Goal: Transaction & Acquisition: Download file/media

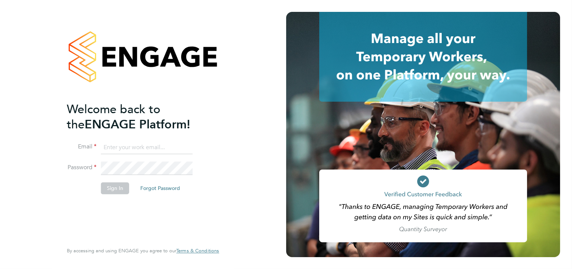
type input "[PERSON_NAME][EMAIL_ADDRESS][PERSON_NAME][DOMAIN_NAME]"
click at [163, 205] on div "Welcome back to the ENGAGE Platform! Email Chris.giles@txmgroup.com Password Si…" at bounding box center [139, 172] width 145 height 140
click at [110, 186] on button "Sign In" at bounding box center [115, 188] width 28 height 12
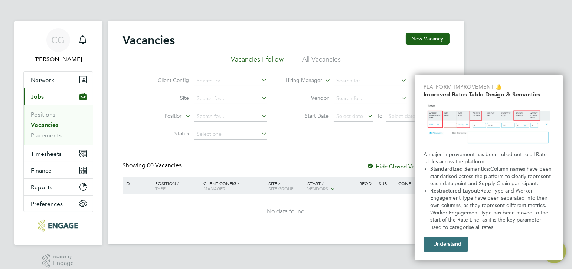
click at [451, 240] on button "I Understand" at bounding box center [445, 244] width 45 height 15
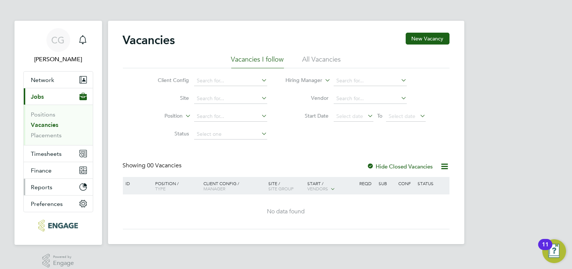
click at [43, 184] on span "Reports" at bounding box center [42, 187] width 22 height 7
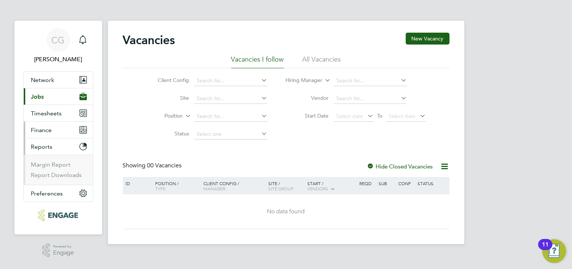
click at [42, 130] on span "Finance" at bounding box center [41, 130] width 21 height 7
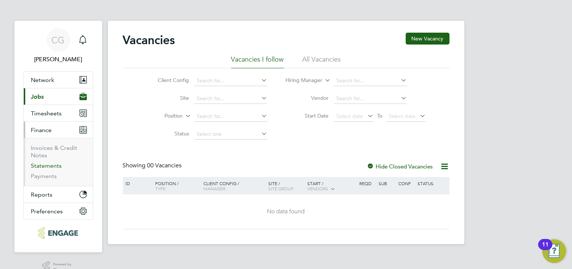
click at [59, 164] on link "Statements" at bounding box center [46, 165] width 31 height 7
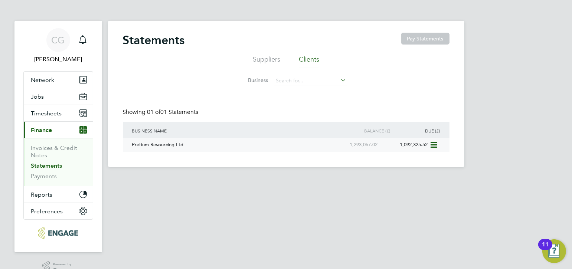
click at [432, 144] on icon at bounding box center [432, 145] width 7 height 9
click at [391, 161] on li "Download statement" at bounding box center [406, 162] width 59 height 10
click at [45, 148] on link "Invoices & Credit Notes" at bounding box center [54, 151] width 46 height 14
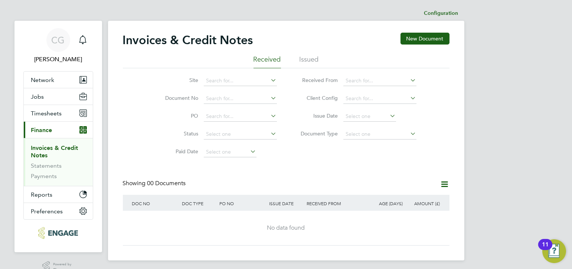
click at [443, 182] on icon at bounding box center [444, 184] width 9 height 9
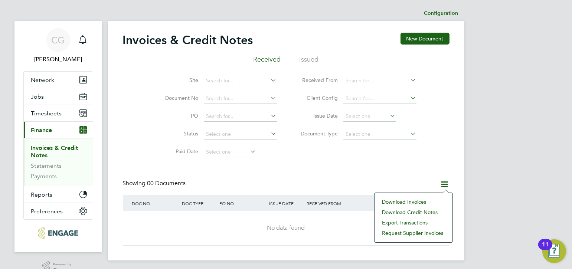
click at [498, 113] on div "CG [PERSON_NAME] Notifications Applications: Network Businesses Sites Workers C…" at bounding box center [286, 136] width 572 height 272
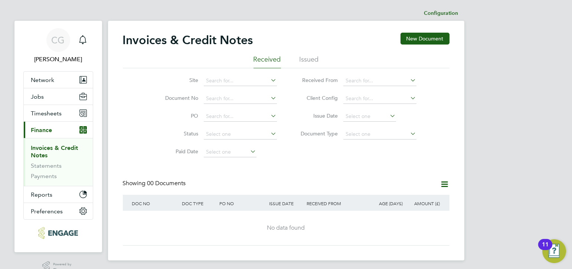
click at [302, 56] on li "Issued" at bounding box center [309, 61] width 19 height 13
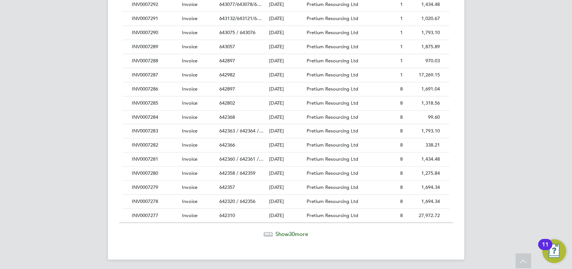
click at [267, 232] on icon at bounding box center [268, 233] width 2 height 2
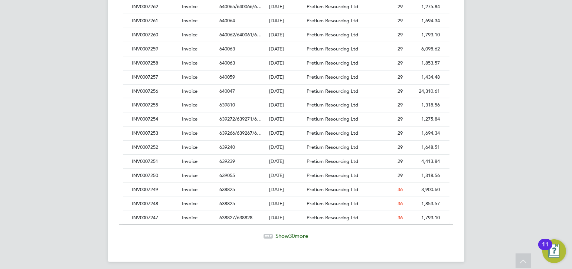
click at [294, 232] on span "30" at bounding box center [292, 235] width 6 height 7
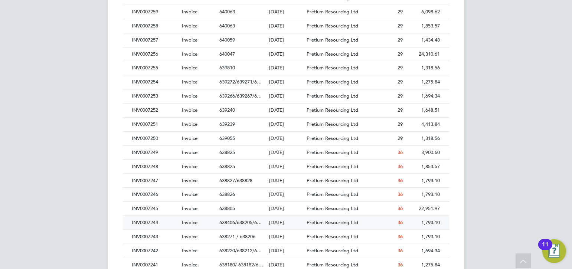
click at [147, 218] on div "INV0007244" at bounding box center [155, 223] width 50 height 14
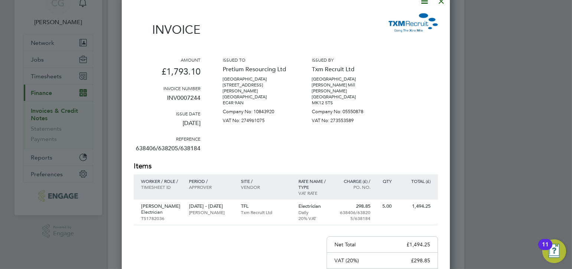
click at [312, 88] on p "[PERSON_NAME][GEOGRAPHIC_DATA]" at bounding box center [345, 94] width 67 height 12
drag, startPoint x: 203, startPoint y: 96, endPoint x: 167, endPoint y: 99, distance: 35.8
click at [167, 99] on div "Amount £1,793.10 Invoice number INV0007244 Issue date [DATE] Reference 638406/6…" at bounding box center [286, 109] width 304 height 104
copy p "INV0007244"
click at [294, 30] on div "Invoice" at bounding box center [286, 28] width 304 height 33
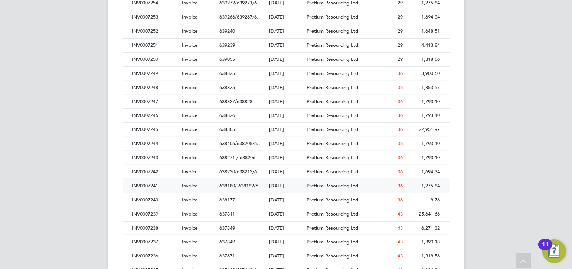
scroll to position [1113, 0]
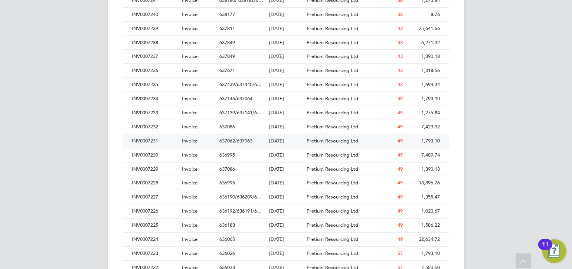
click at [152, 134] on div "INV0007231" at bounding box center [155, 141] width 50 height 14
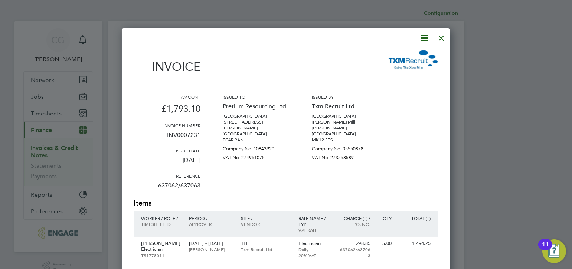
click at [421, 36] on icon at bounding box center [424, 37] width 9 height 9
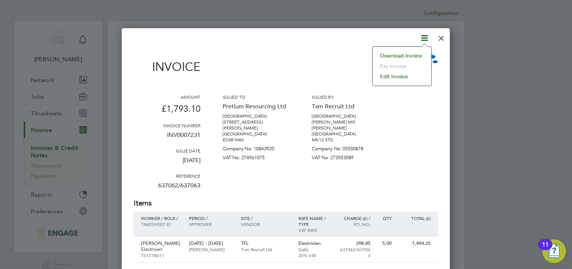
click at [398, 54] on li "Download Invoice" at bounding box center [401, 55] width 51 height 10
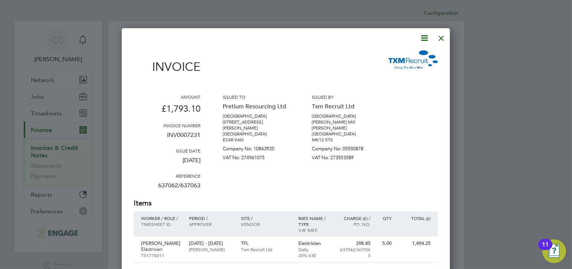
click at [442, 34] on div at bounding box center [441, 36] width 13 height 13
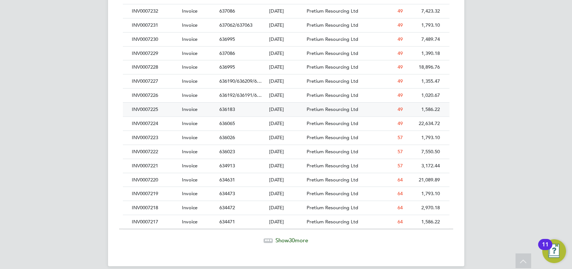
scroll to position [1231, 0]
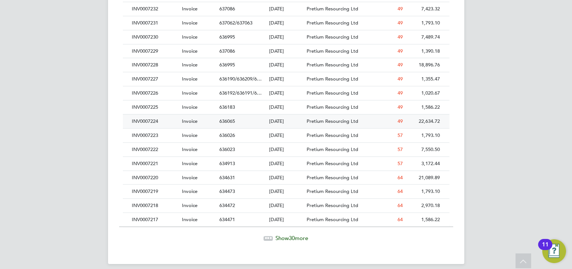
click at [151, 115] on div "INV0007224" at bounding box center [155, 122] width 50 height 14
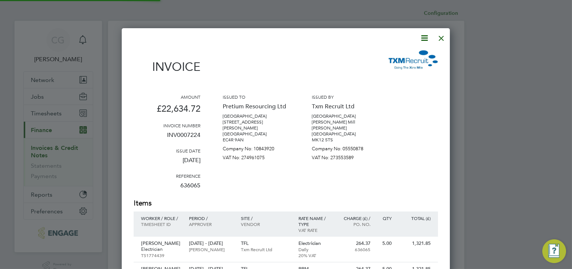
scroll to position [4, 4]
click at [426, 36] on icon at bounding box center [424, 37] width 9 height 9
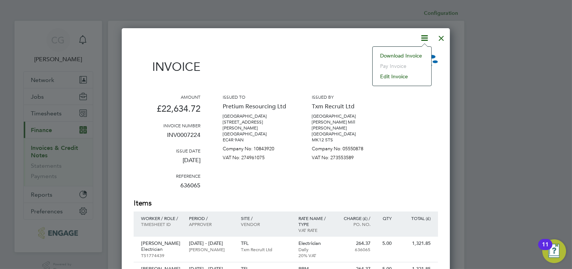
click at [403, 52] on li "Download Invoice" at bounding box center [401, 55] width 51 height 10
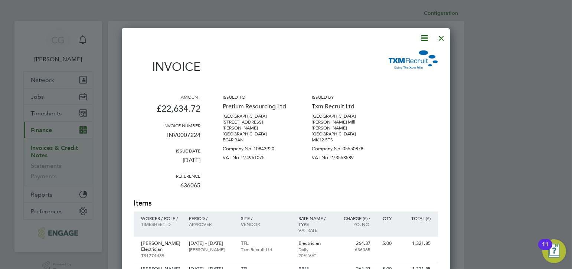
click at [442, 36] on div at bounding box center [441, 36] width 13 height 13
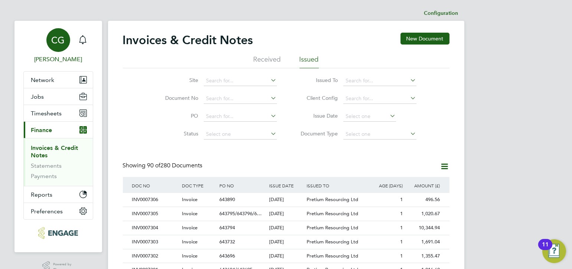
click at [63, 37] on span "CG" at bounding box center [58, 40] width 13 height 10
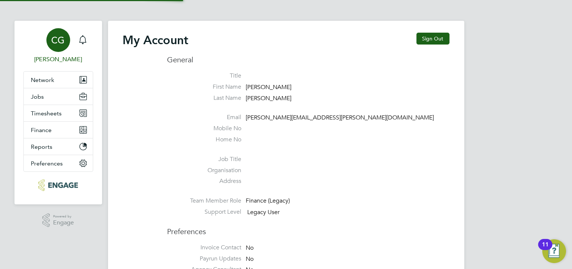
type input "[PERSON_NAME][EMAIL_ADDRESS][PERSON_NAME][DOMAIN_NAME]"
click at [428, 36] on button "Sign Out" at bounding box center [432, 39] width 33 height 12
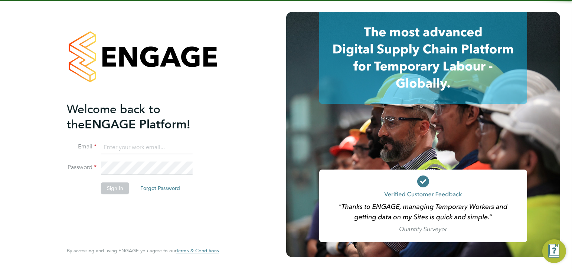
type input "[PERSON_NAME][EMAIL_ADDRESS][PERSON_NAME][DOMAIN_NAME]"
